Goal: Task Accomplishment & Management: Manage account settings

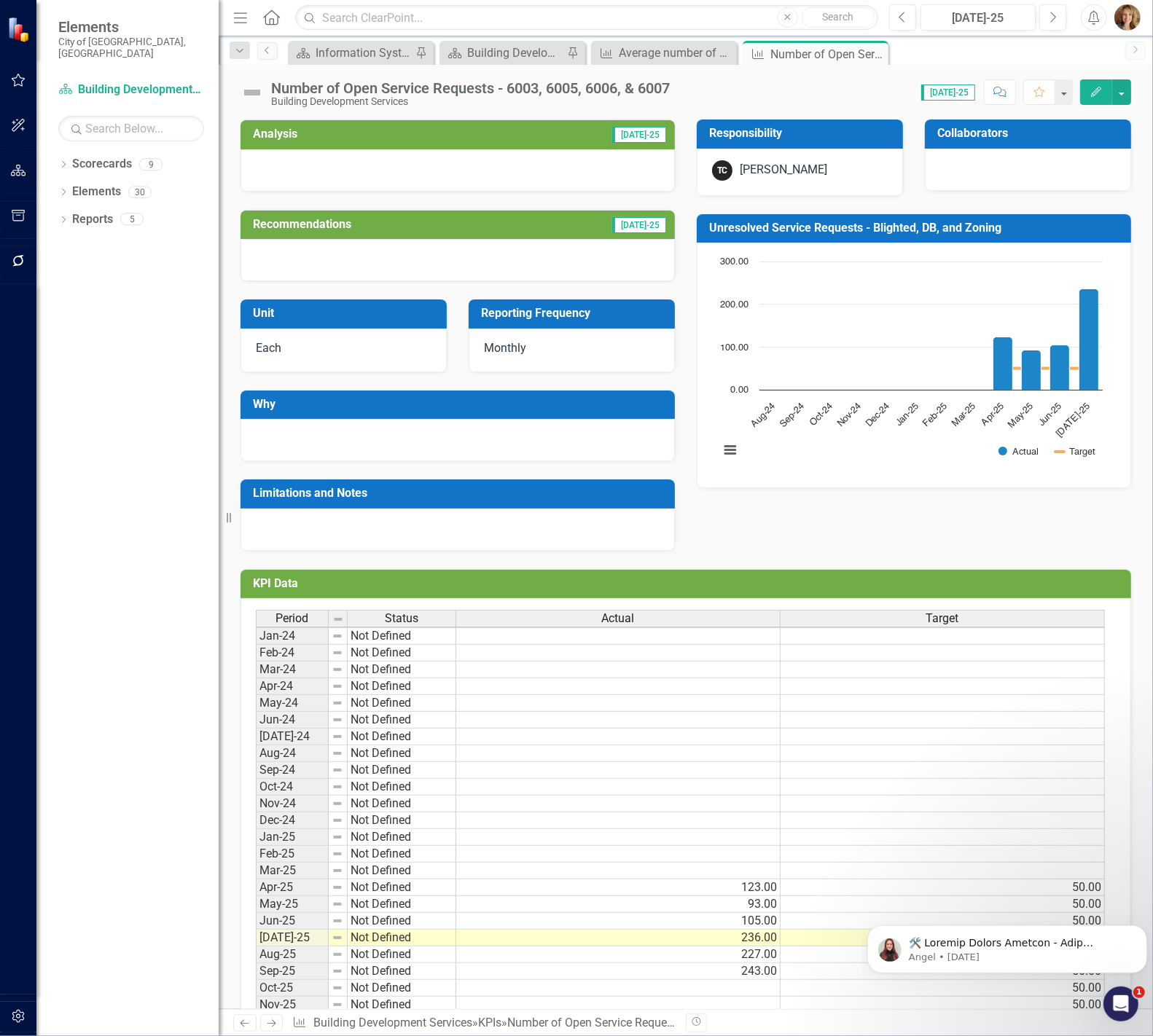
scroll to position [69, 0]
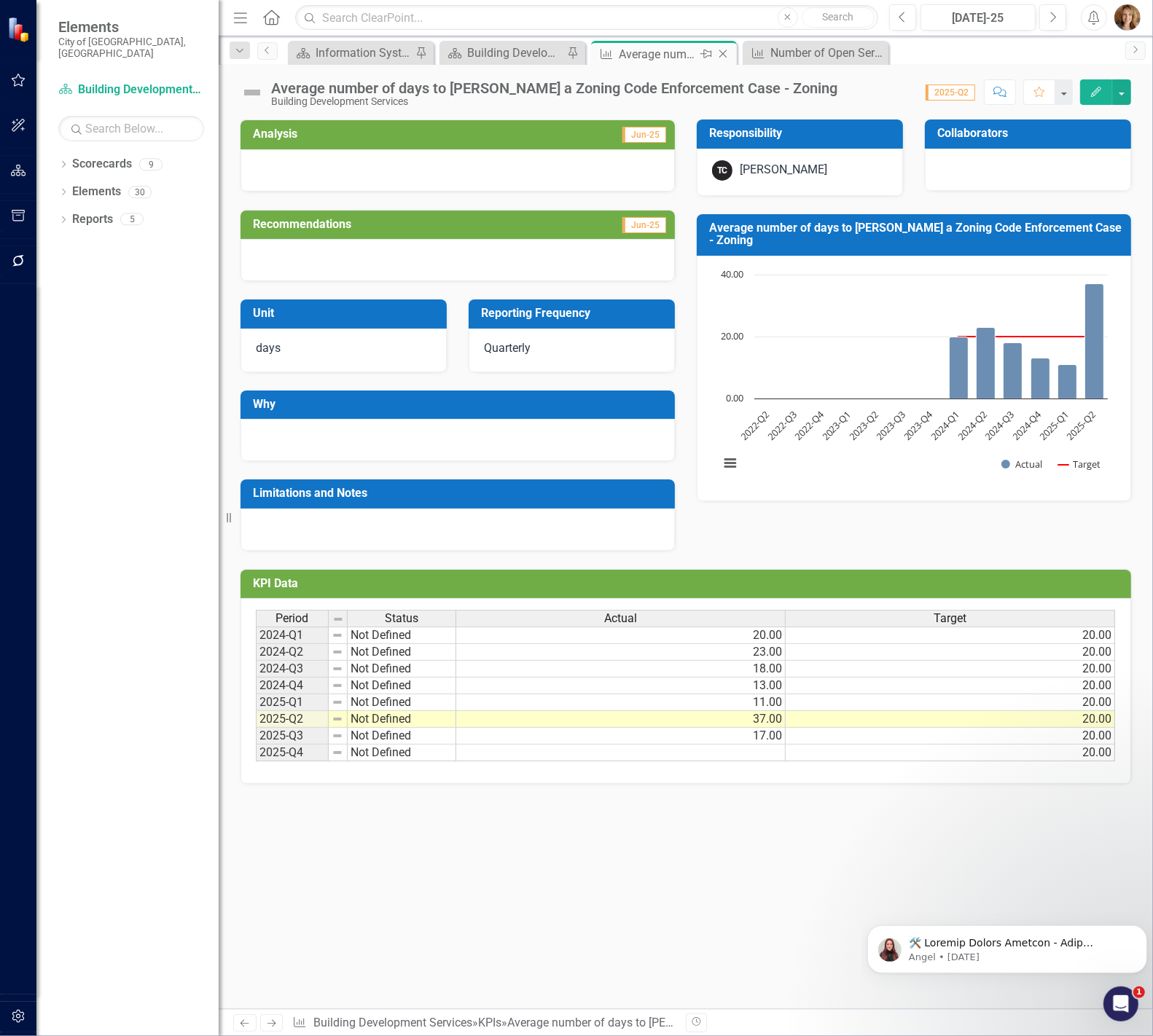
click at [609, 54] on icon "KPI" at bounding box center [606, 53] width 14 height 12
click at [725, 53] on icon "Close" at bounding box center [723, 53] width 14 height 12
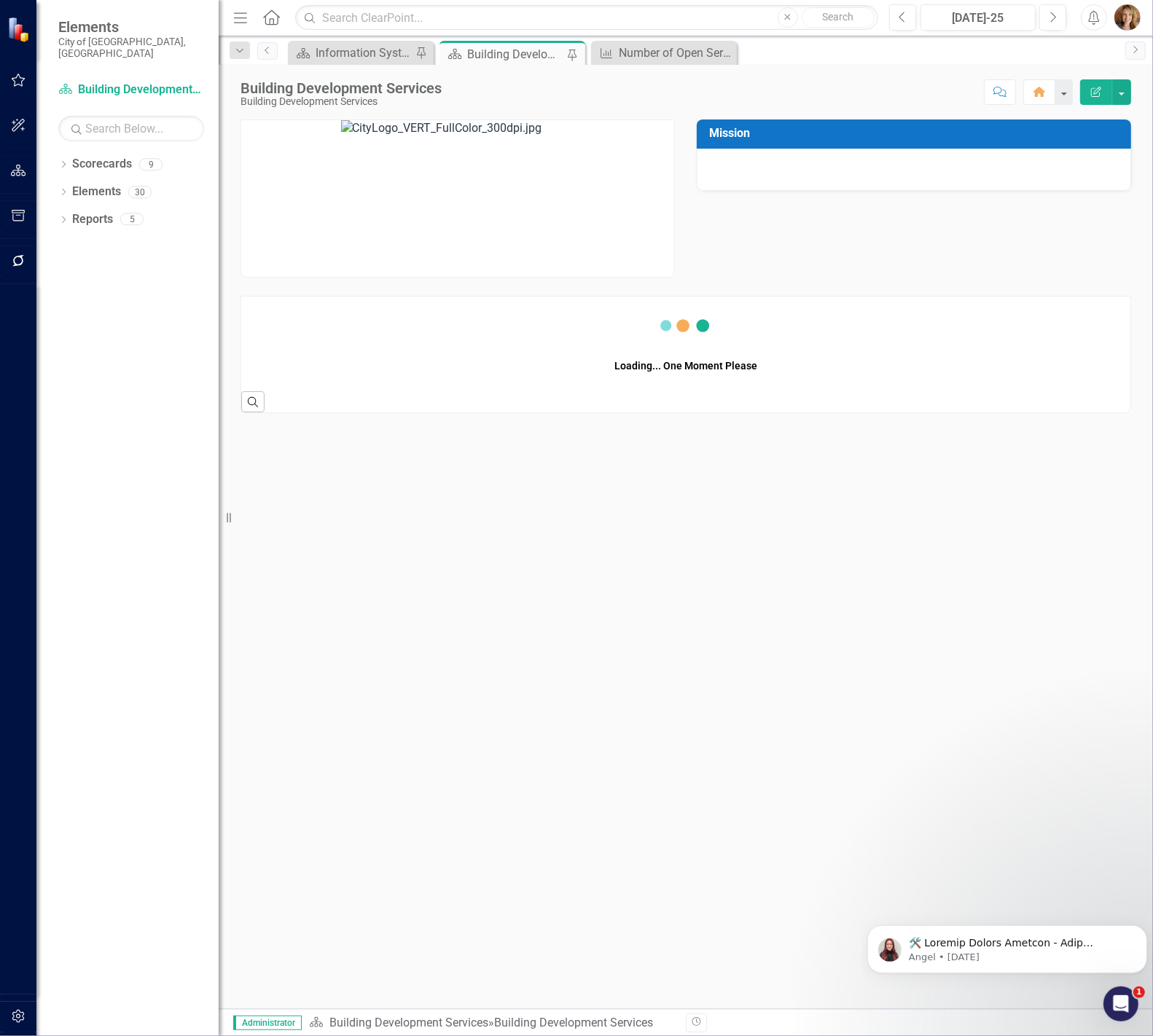
click at [493, 56] on div "Building Development Services" at bounding box center [516, 54] width 96 height 18
click at [638, 52] on div "Number of Open Service Requests - 6003, 6005, 6006, & 6007" at bounding box center [667, 53] width 96 height 18
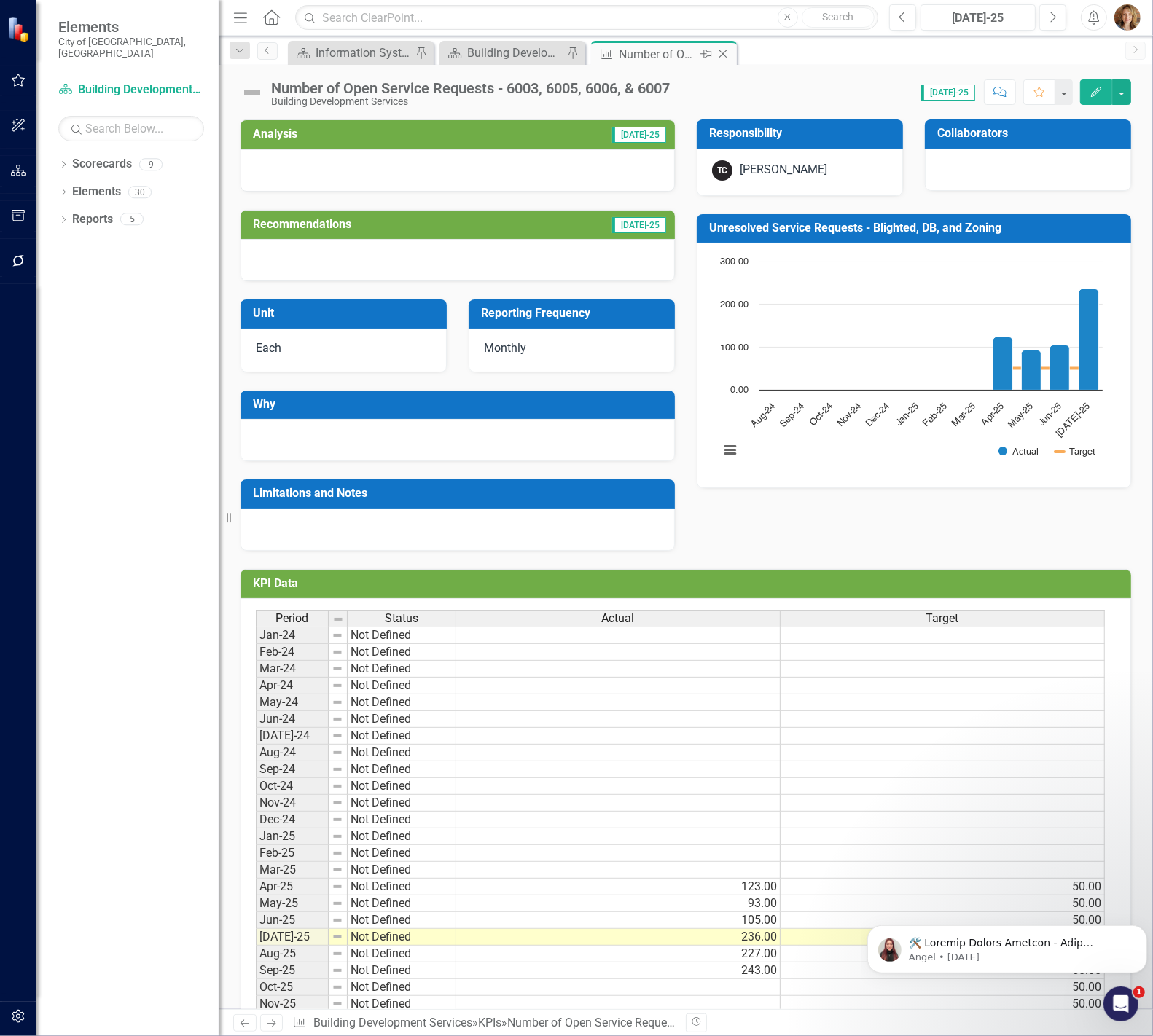
click at [726, 51] on icon "Close" at bounding box center [723, 53] width 14 height 12
click at [722, 52] on icon "Close" at bounding box center [723, 53] width 14 height 12
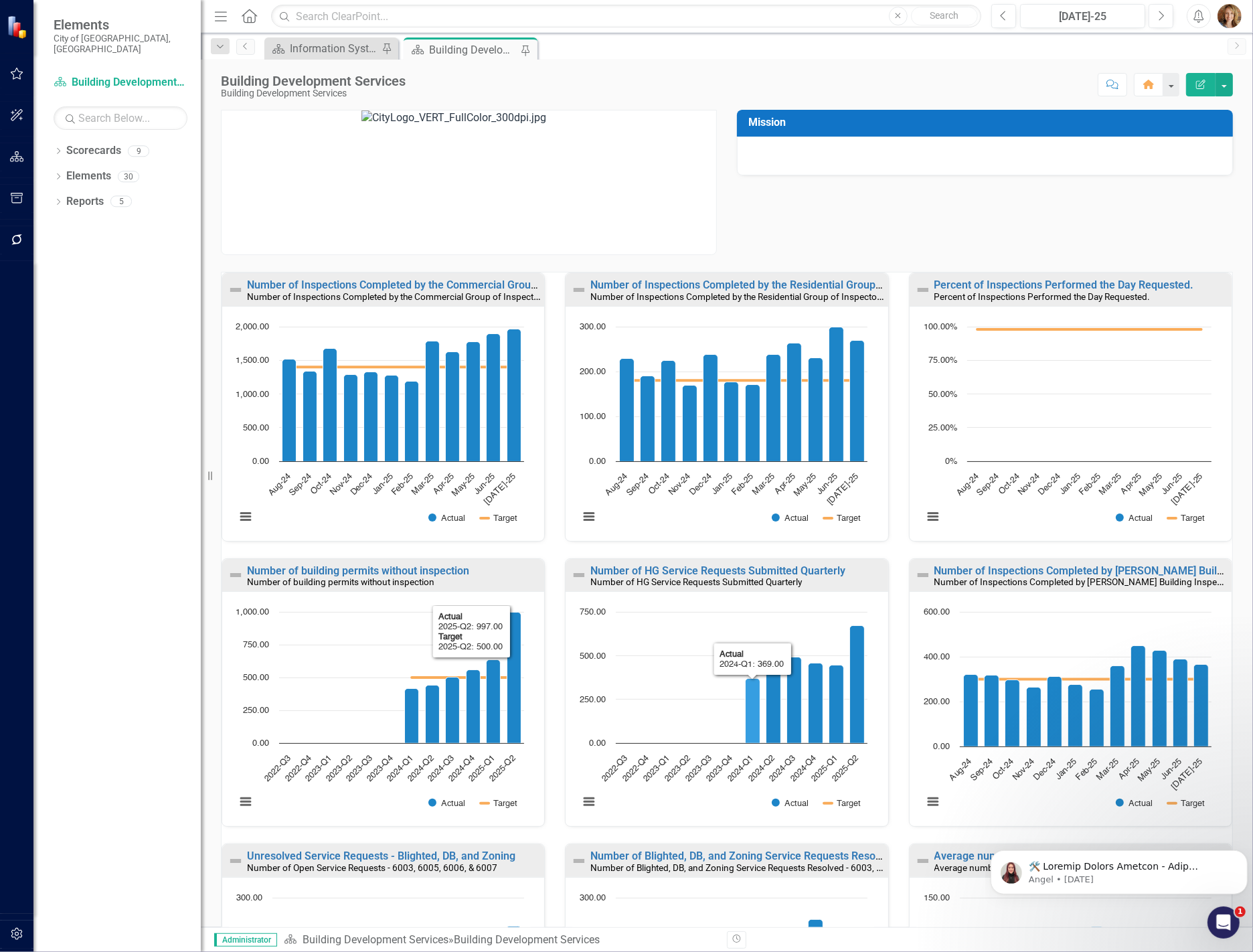
scroll to position [1, 0]
click at [748, 855] on link "Number of Blighted, DB, and Zoning Service Requests Resolved - 6003, 6005, 6006…" at bounding box center [804, 855] width 427 height 13
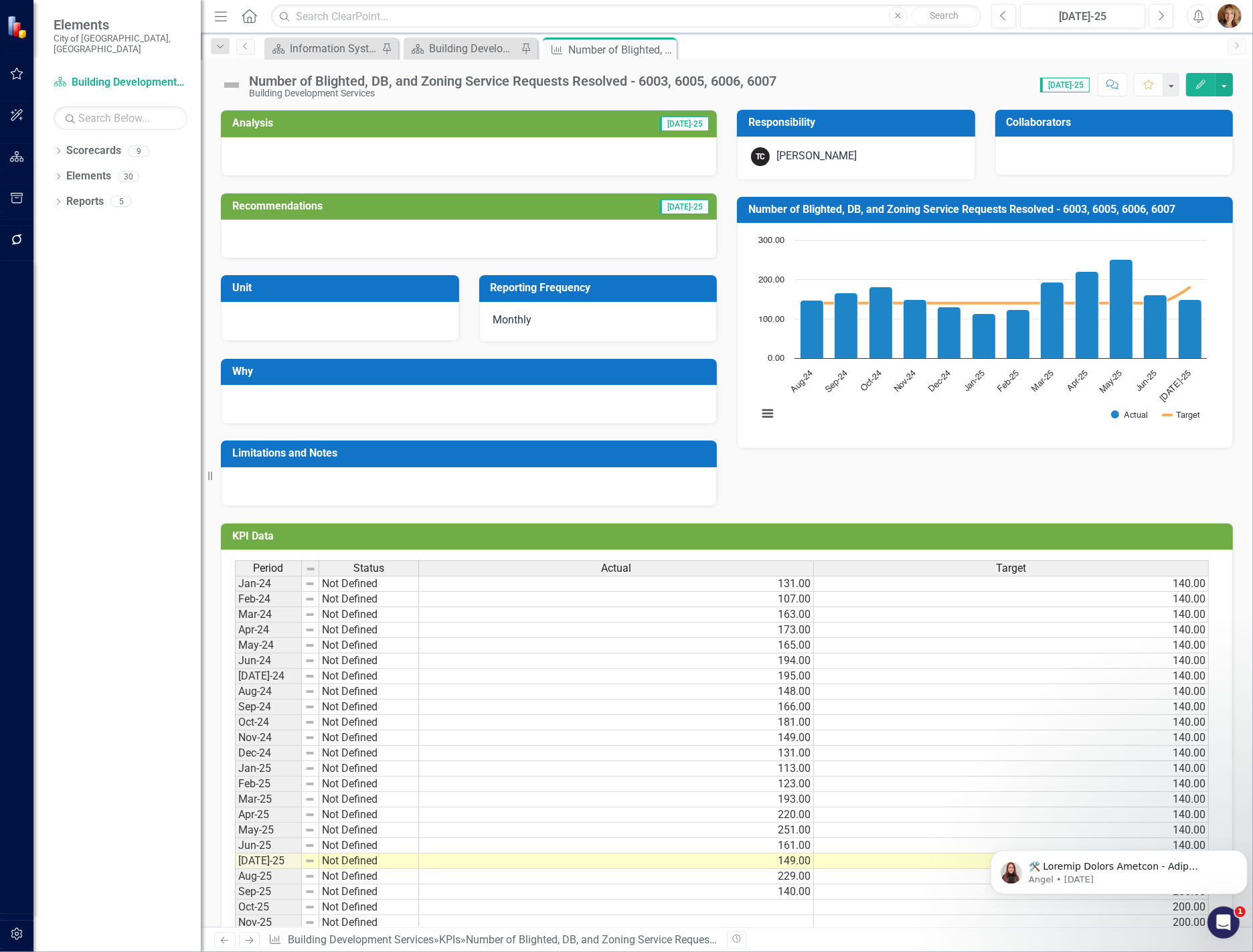
click at [426, 896] on td "140.00" at bounding box center [616, 891] width 395 height 16
click at [436, 79] on div "Number of Blighted, DB, and Zoning Service Requests Resolved - 6003, 6005, 6006…" at bounding box center [512, 81] width 528 height 15
click at [767, 79] on div "Number of Blighted, DB, and Zoning Service Requests Resolved - 6003, 6005, 6006…" at bounding box center [512, 81] width 528 height 15
click at [776, 79] on div "Number of Blighted, DB, and Zoning Service Requests Resolved - 6003, 6005, 6006…" at bounding box center [512, 81] width 528 height 15
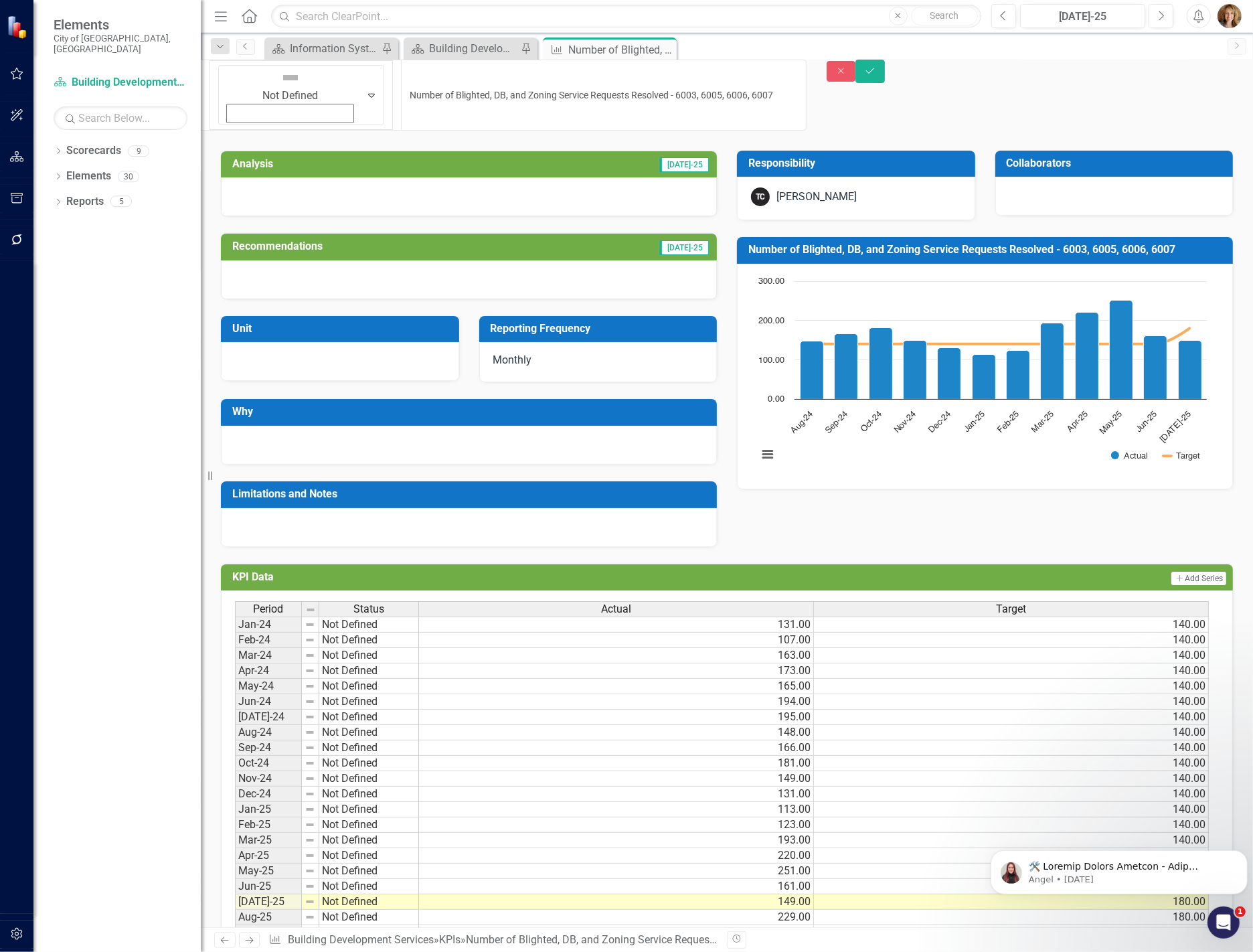
drag, startPoint x: 780, startPoint y: 78, endPoint x: 359, endPoint y: 90, distance: 421.2
drag, startPoint x: 707, startPoint y: 79, endPoint x: 240, endPoint y: 97, distance: 467.3
click at [240, 97] on div "Not Defined Expand Number of Blighted, DB, and Zoning Service Requests Resolved…" at bounding box center [727, 100] width 1053 height 81
click at [713, 76] on input "Number of Blighted, DB, and Zoning Service Requests Resolved - 6003, 6005, 6006…" at bounding box center [603, 95] width 405 height 71
type input "Number of Blighted, DB, and Zoning Service Requests Resolved - 6003, 6005, 6006…"
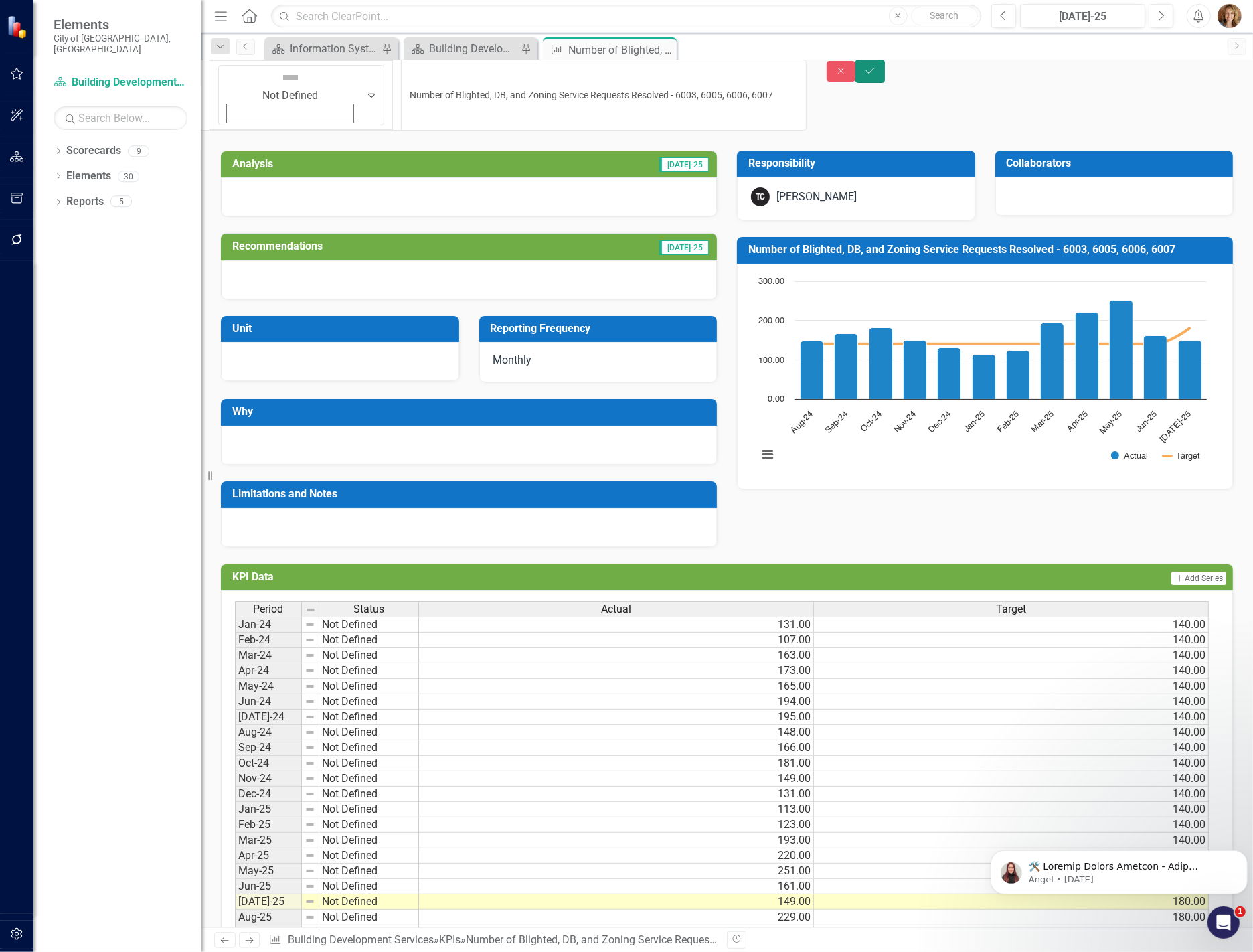
click at [876, 75] on icon "Save" at bounding box center [870, 70] width 12 height 9
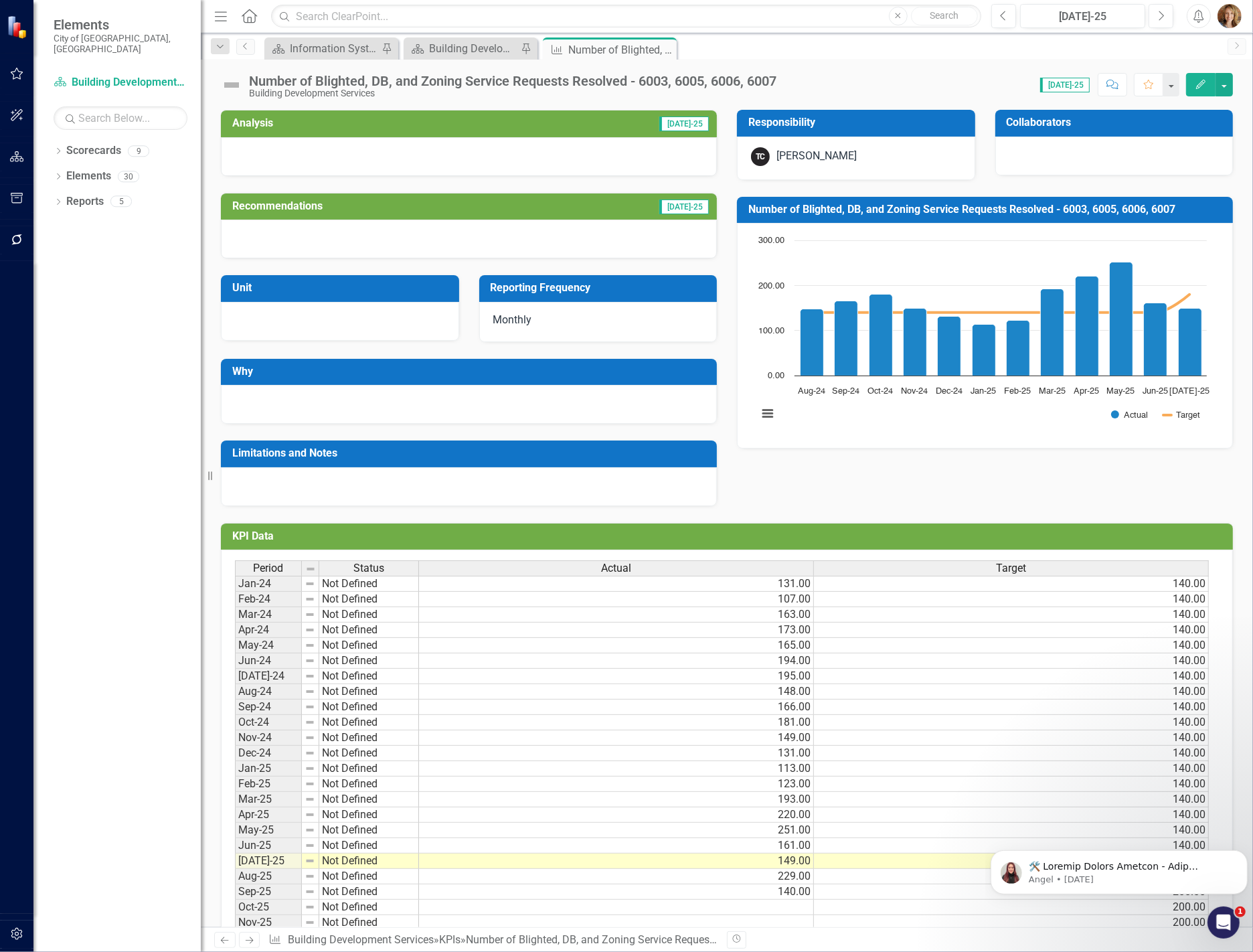
click at [776, 79] on div "Number of Blighted, DB, and Zoning Service Requests Resolved - 6003, 6005, 6006…" at bounding box center [512, 81] width 528 height 15
click at [101, 475] on div "Dropdown Scorecards 9 Dropdown City of [GEOGRAPHIC_DATA] Belonging and Intercul…" at bounding box center [117, 546] width 168 height 812
drag, startPoint x: 792, startPoint y: 78, endPoint x: 249, endPoint y: 80, distance: 543.0
click at [249, 80] on div "Number of Blighted, DB, and Zoning Service Requests Resolved - 6003, 6005, 6006…" at bounding box center [727, 79] width 1053 height 40
copy div "Number of Blighted, DB, and Zoning Service Requests Resolved - 6003, 6005, 6006…"
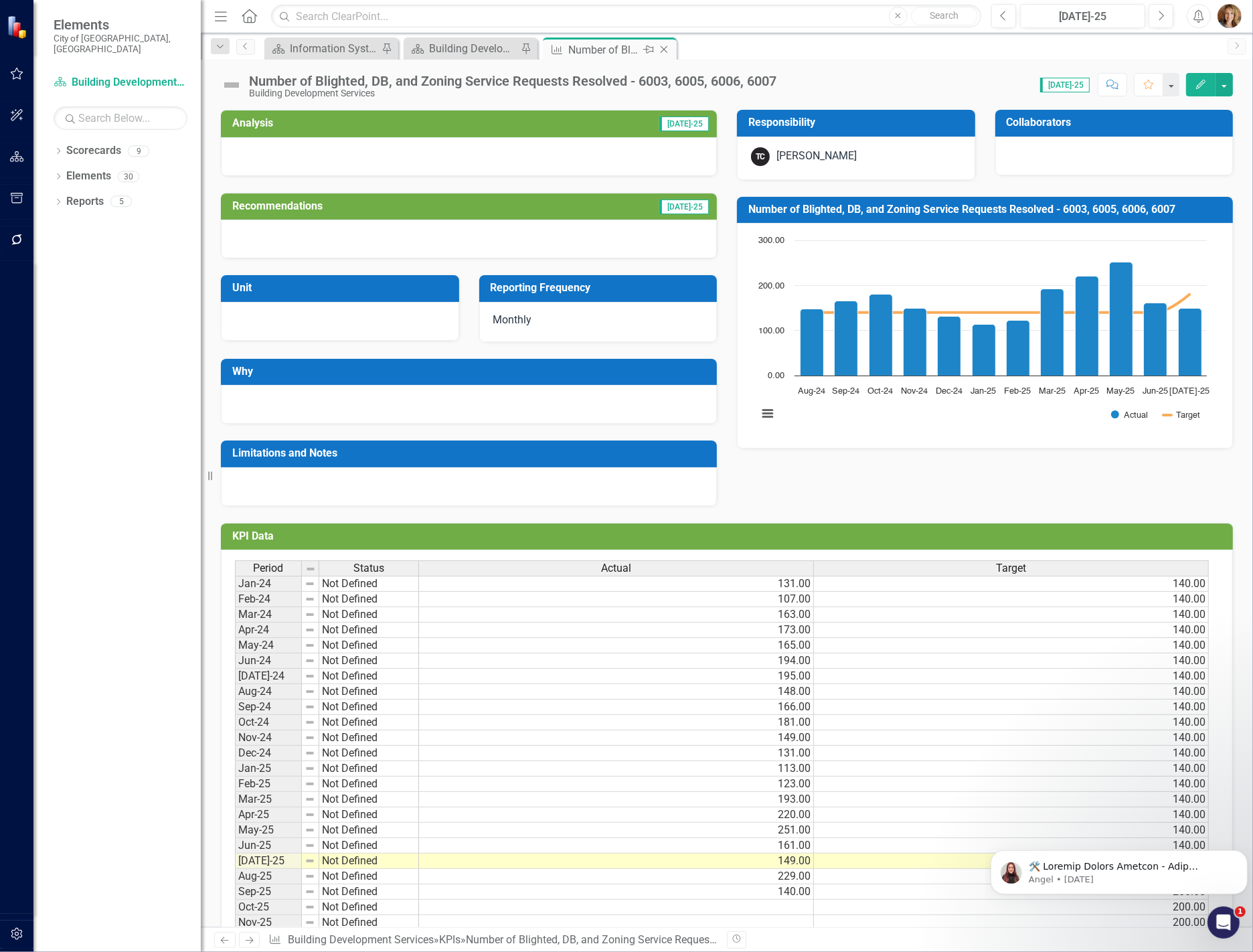
click at [666, 50] on icon "Close" at bounding box center [664, 49] width 13 height 11
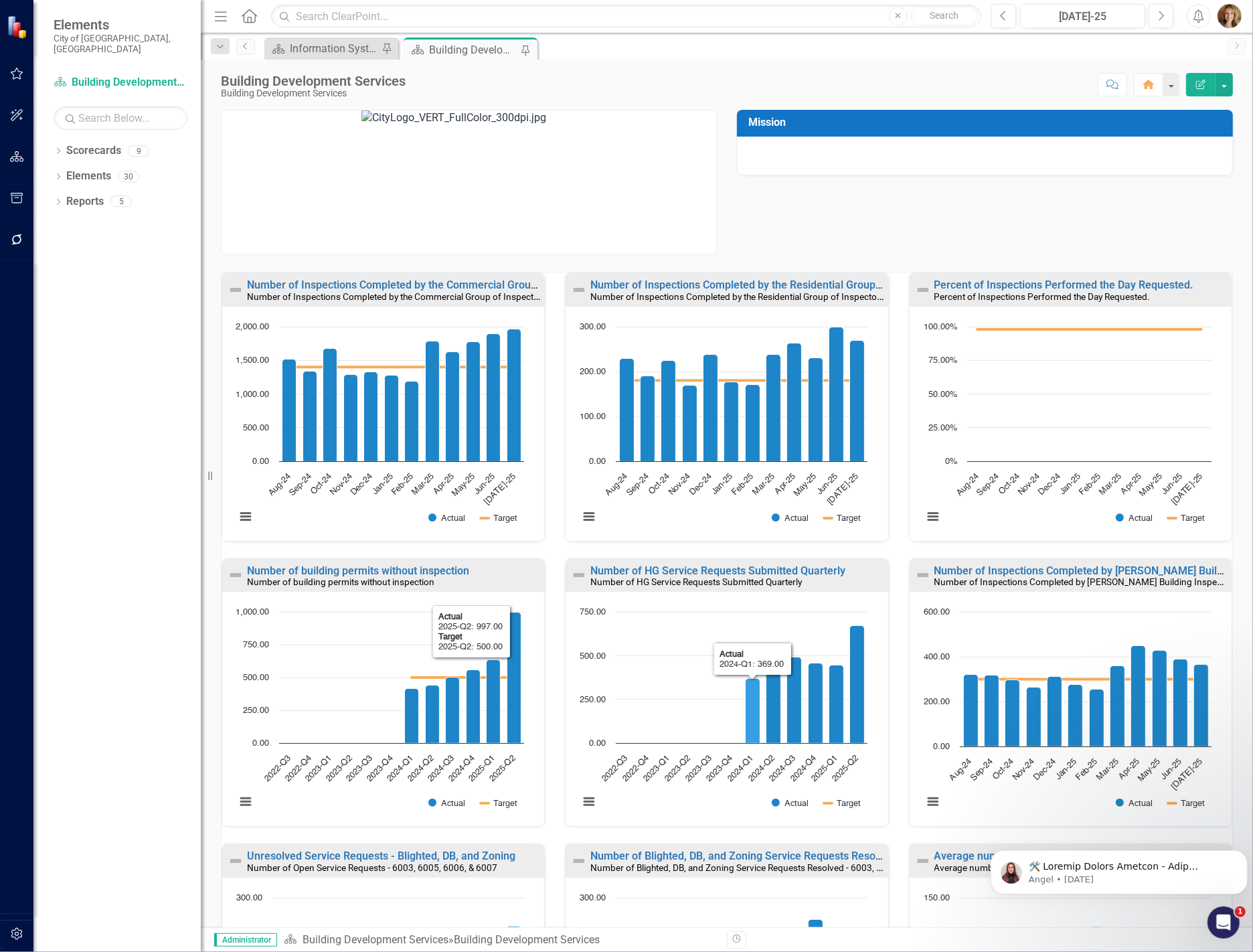
scroll to position [1, 0]
click at [131, 754] on div "Dropdown Scorecards 9 Dropdown City of [GEOGRAPHIC_DATA] Belonging and Intercul…" at bounding box center [117, 546] width 168 height 812
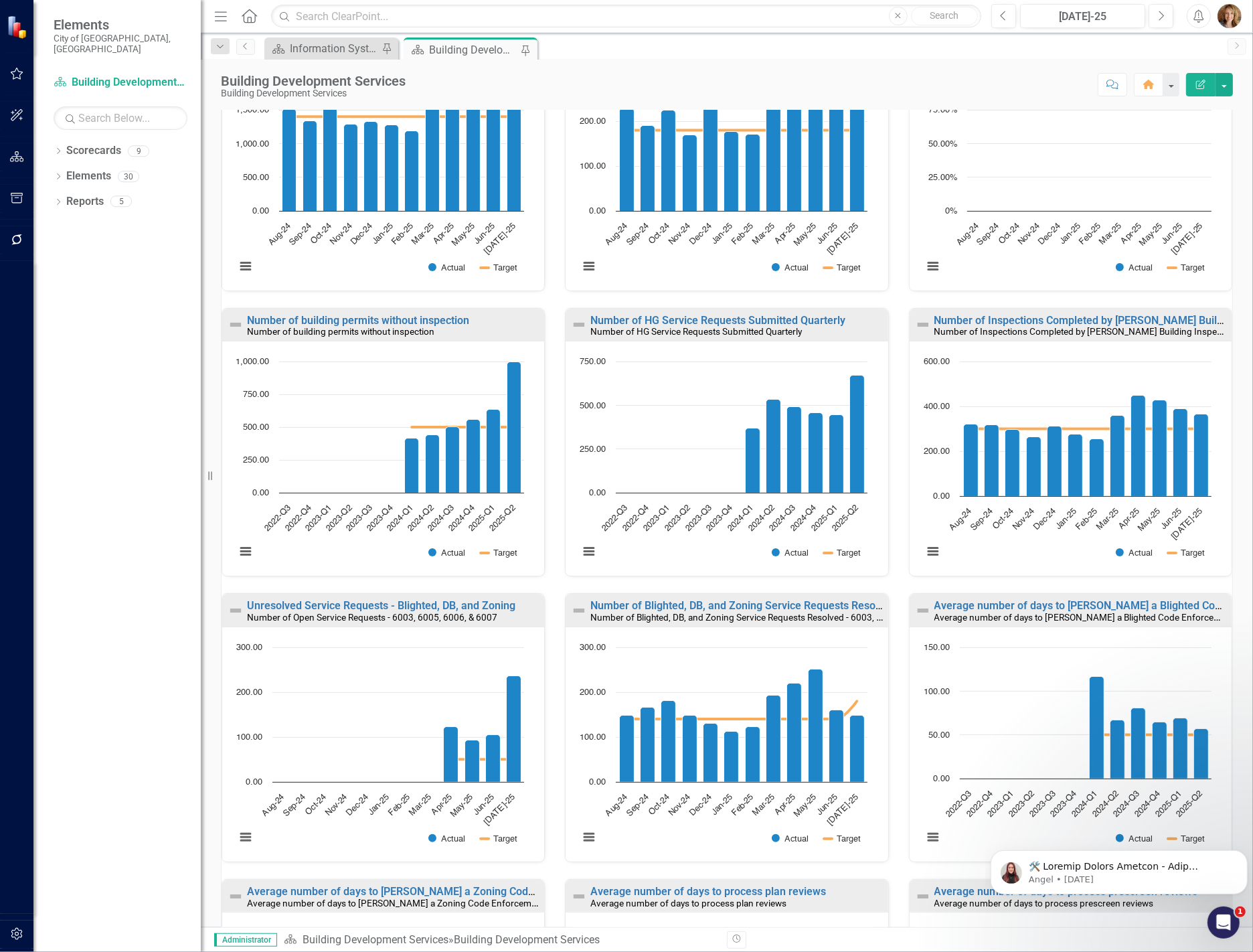
scroll to position [335, 0]
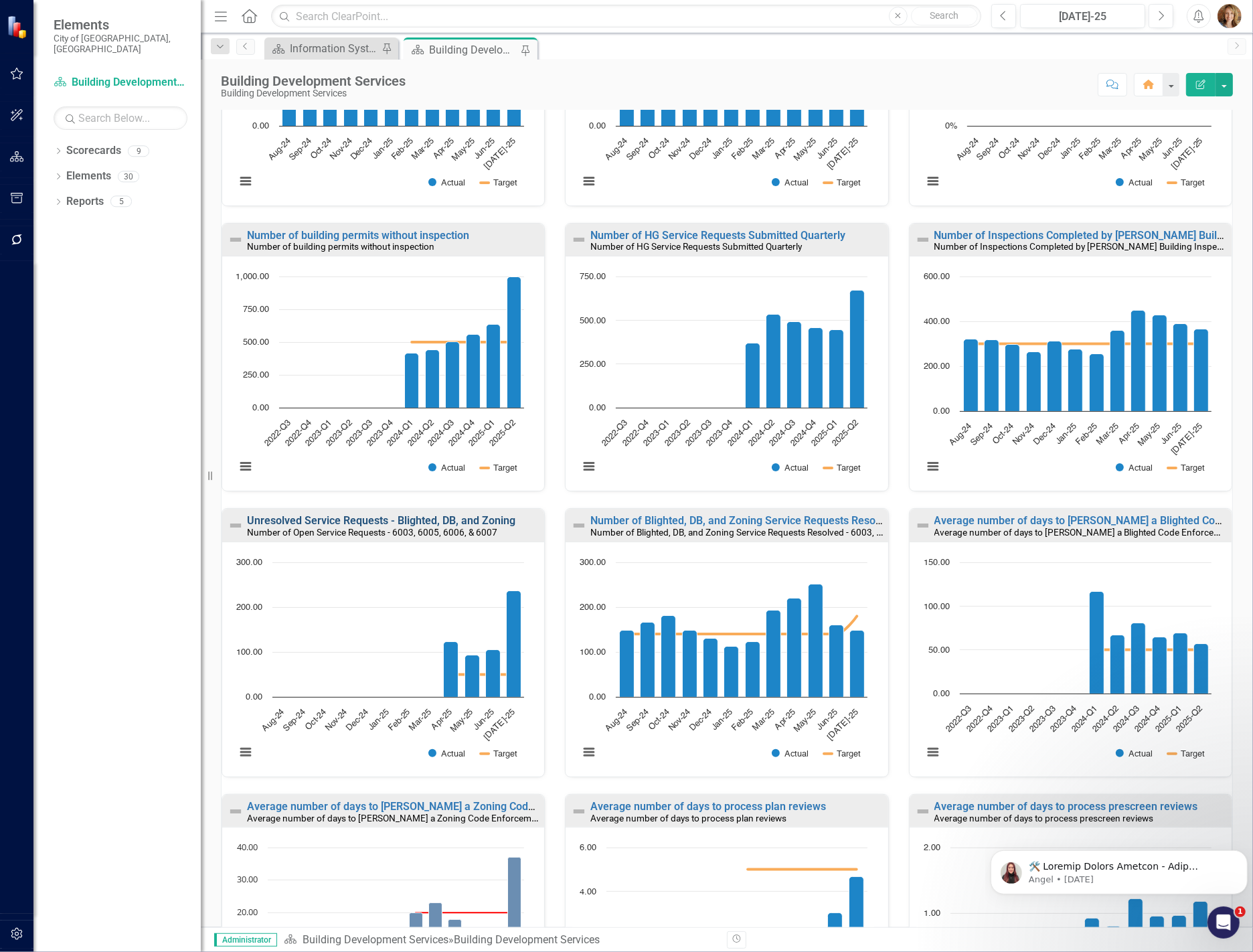
click at [405, 525] on link "Unresolved Service Requests - Blighted, DB, and Zoning" at bounding box center [381, 521] width 268 height 13
